Goal: Transaction & Acquisition: Book appointment/travel/reservation

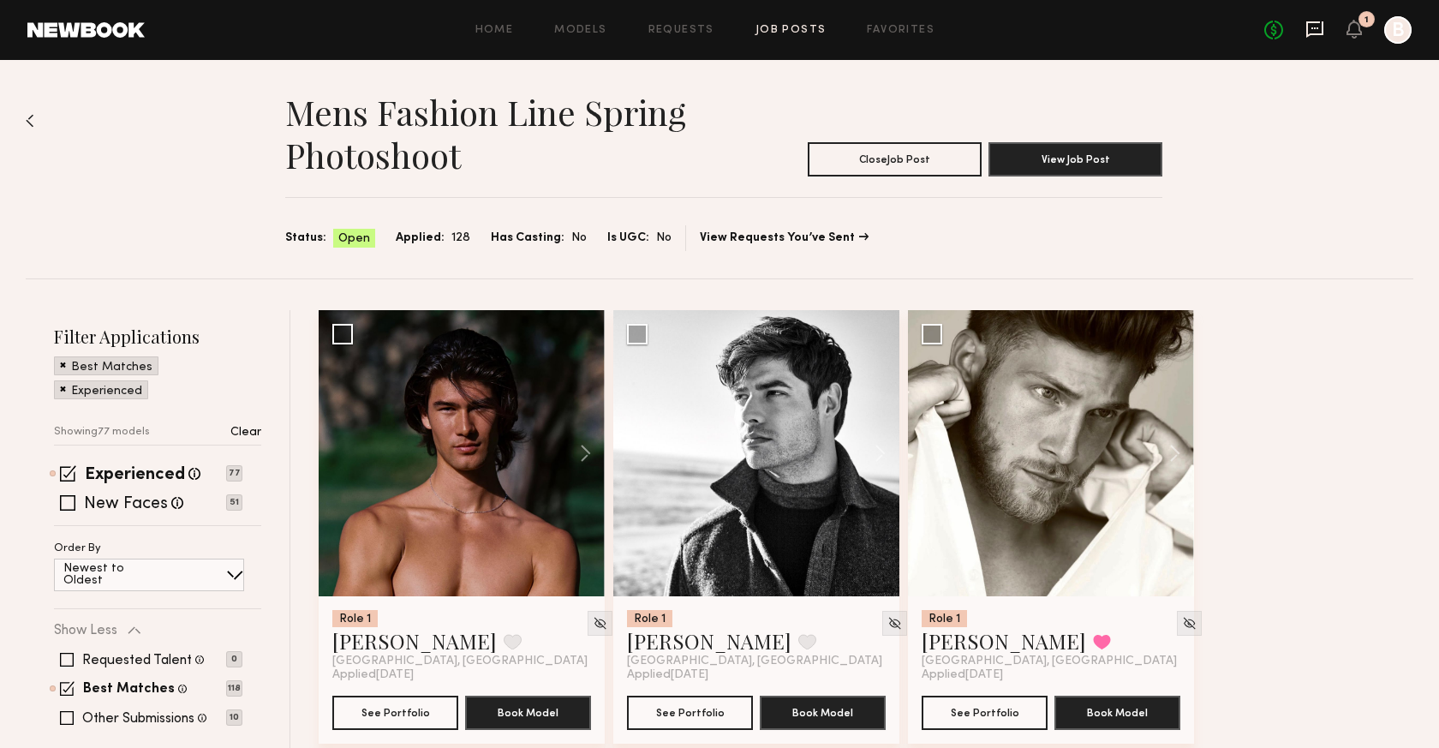
click at [1311, 31] on icon at bounding box center [1315, 29] width 19 height 19
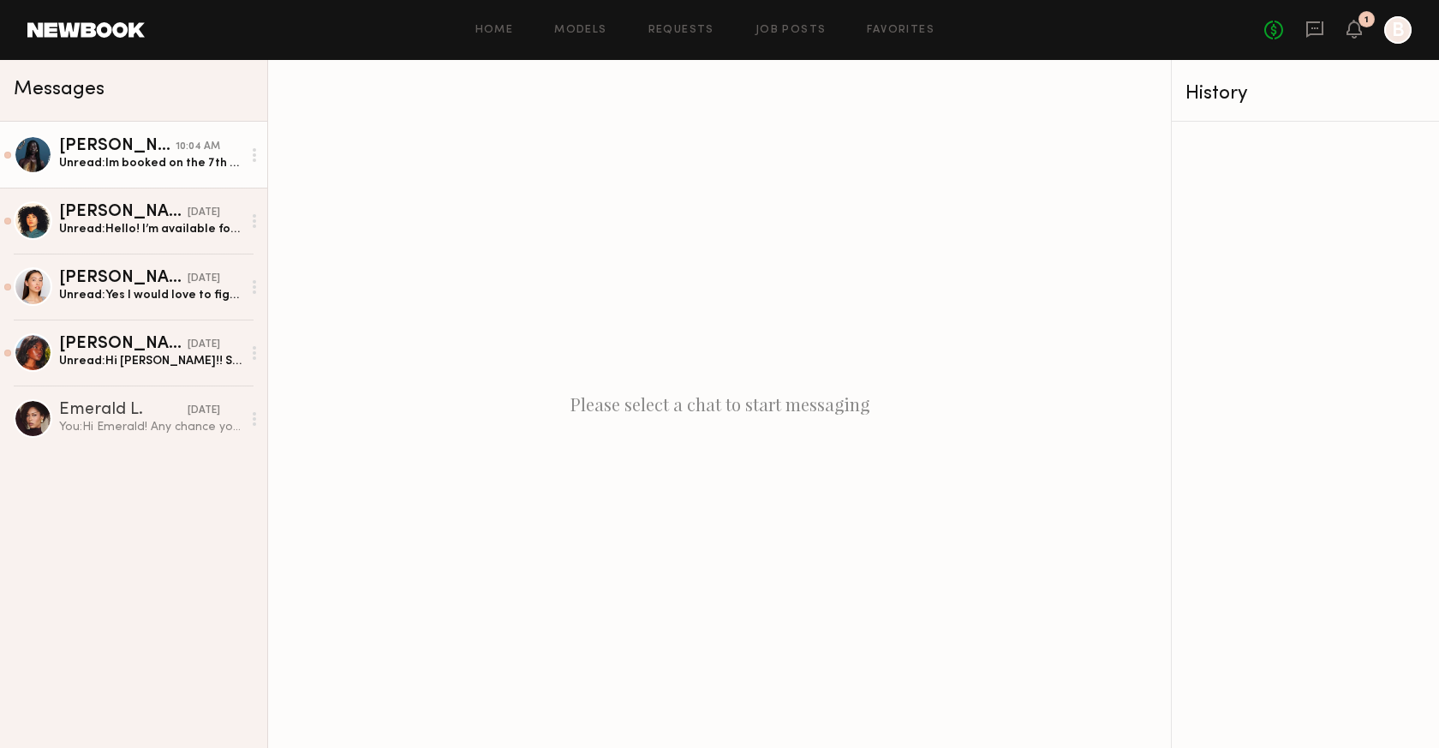
click at [132, 146] on div "Nyawuta C." at bounding box center [117, 146] width 117 height 17
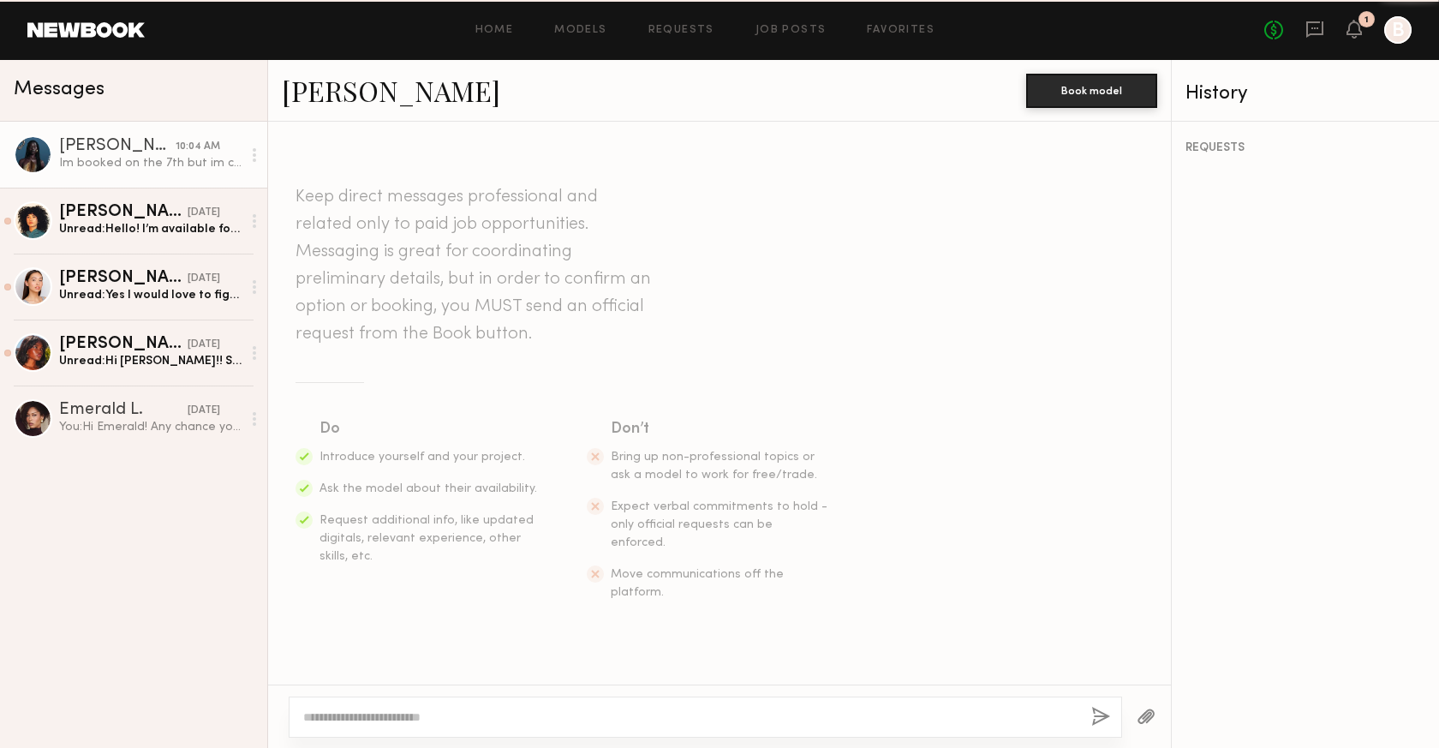
scroll to position [501, 0]
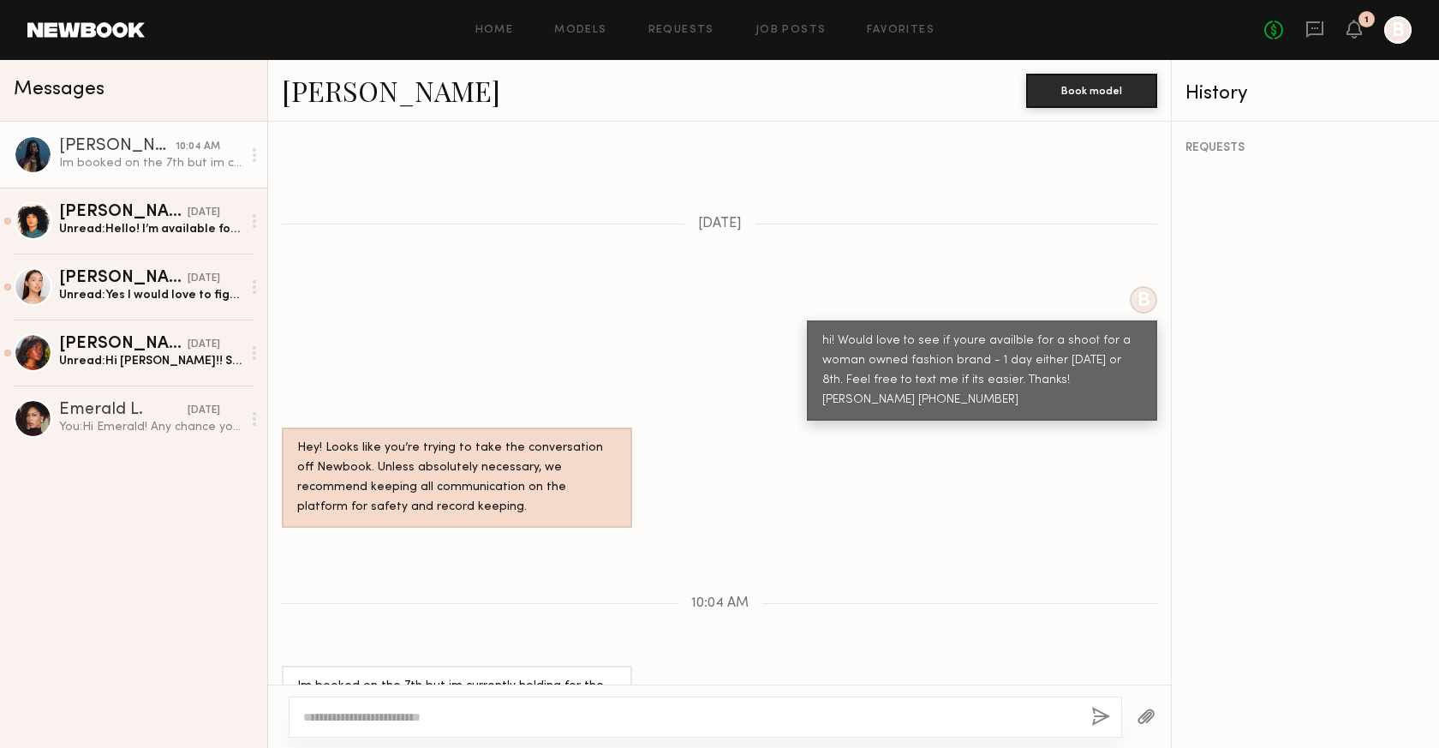
click at [317, 111] on div "Nyawuta C. Book model" at bounding box center [719, 91] width 903 height 62
click at [175, 153] on div "Nyawuta C." at bounding box center [117, 146] width 117 height 17
click at [40, 161] on div at bounding box center [33, 154] width 39 height 39
click at [410, 103] on link "Nyawuta C." at bounding box center [391, 90] width 218 height 37
